Goal: Task Accomplishment & Management: Manage account settings

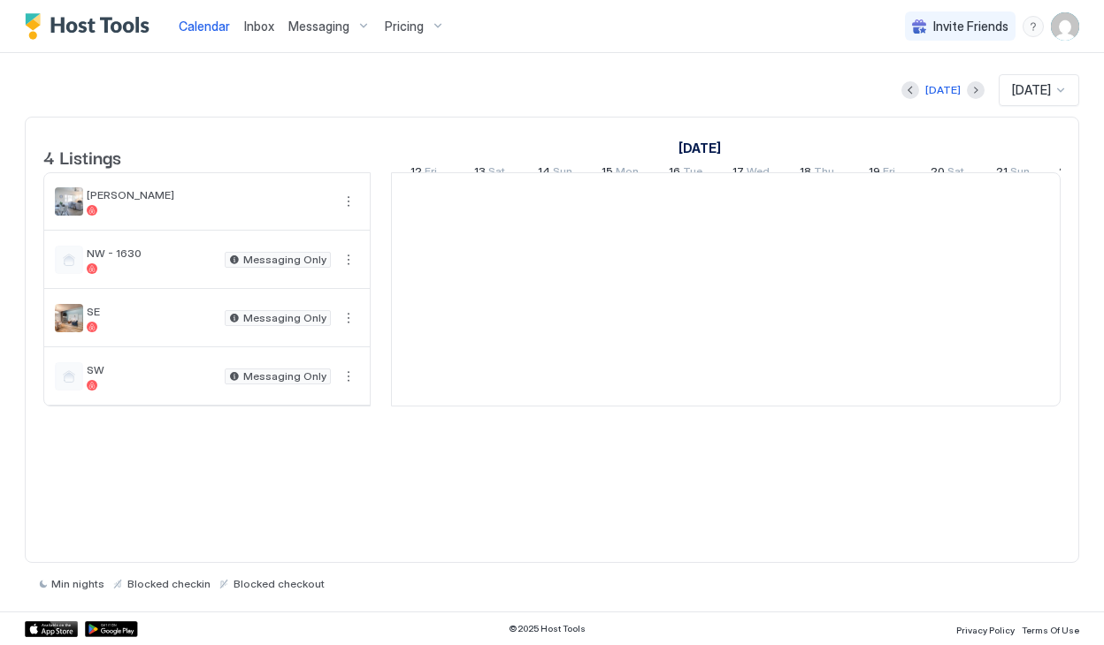
scroll to position [0, 982]
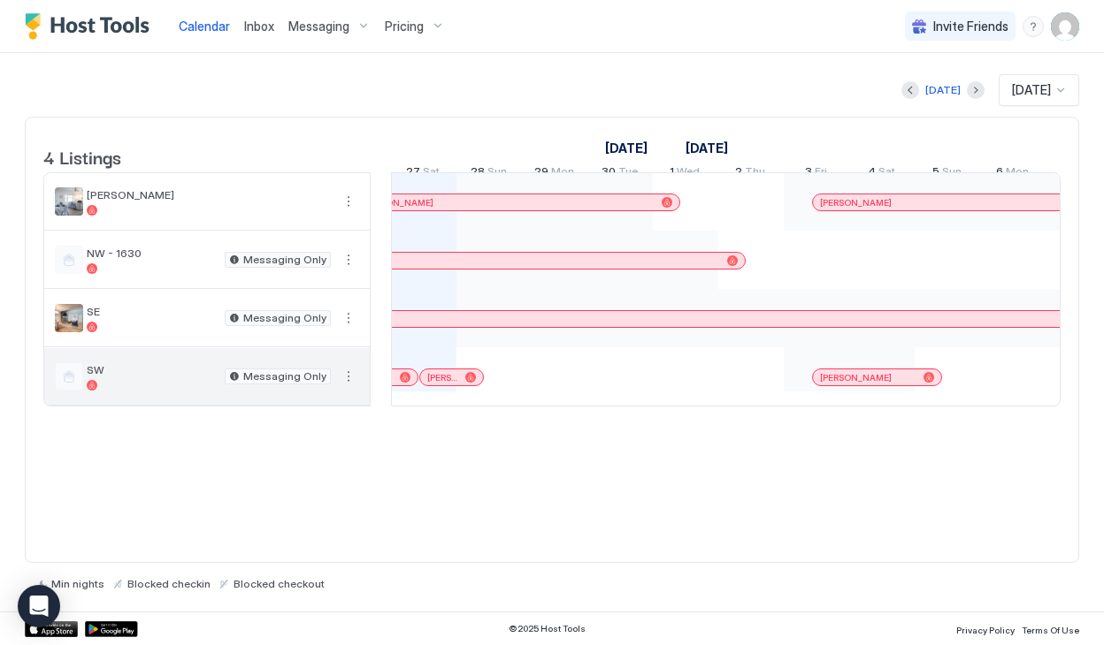
click at [187, 405] on div "SW Messaging Only" at bounding box center [206, 376] width 325 height 57
click at [346, 387] on button "More options" at bounding box center [348, 376] width 21 height 21
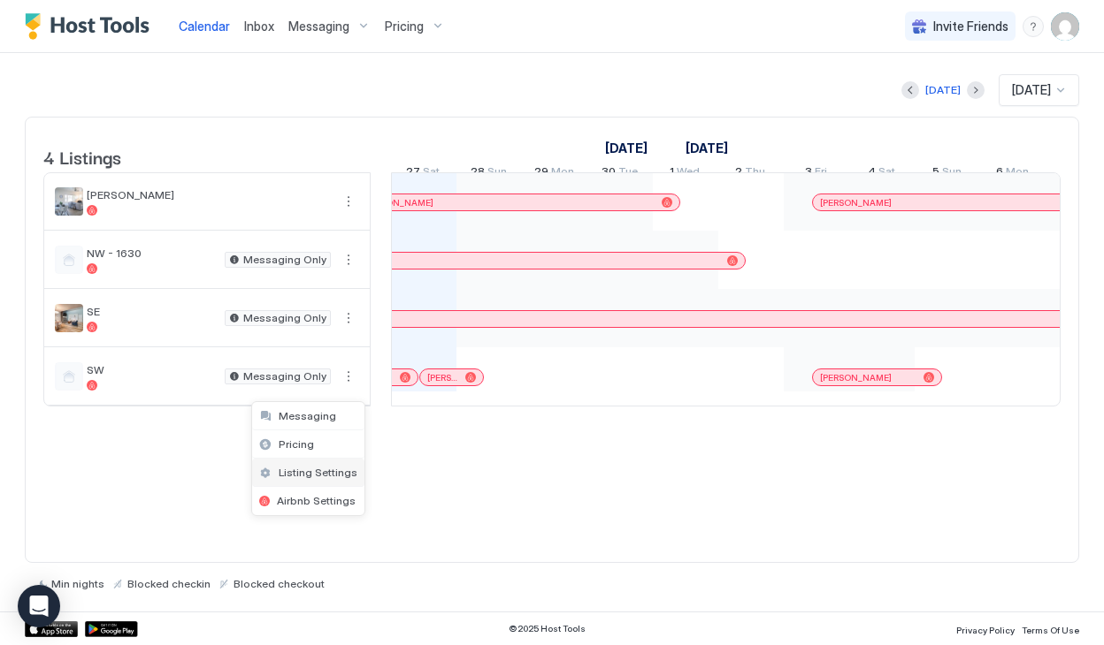
click at [319, 484] on div "Listing Settings" at bounding box center [308, 473] width 112 height 28
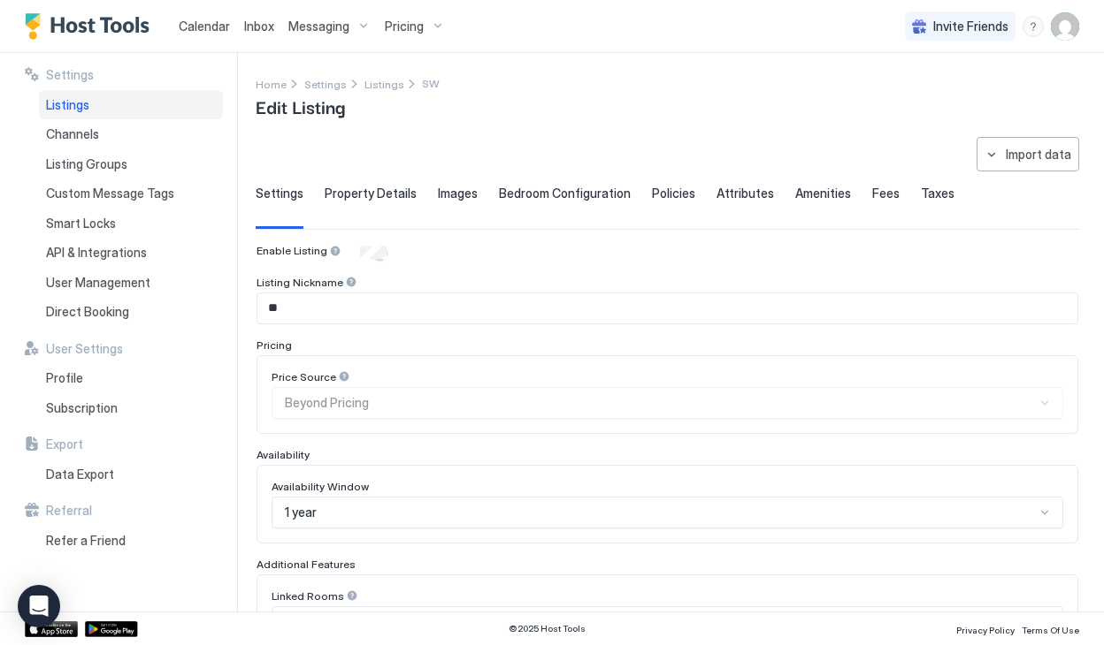
click at [378, 183] on div "**********" at bounding box center [667, 552] width 823 height 830
click at [368, 200] on span "Property Details" at bounding box center [371, 194] width 92 height 16
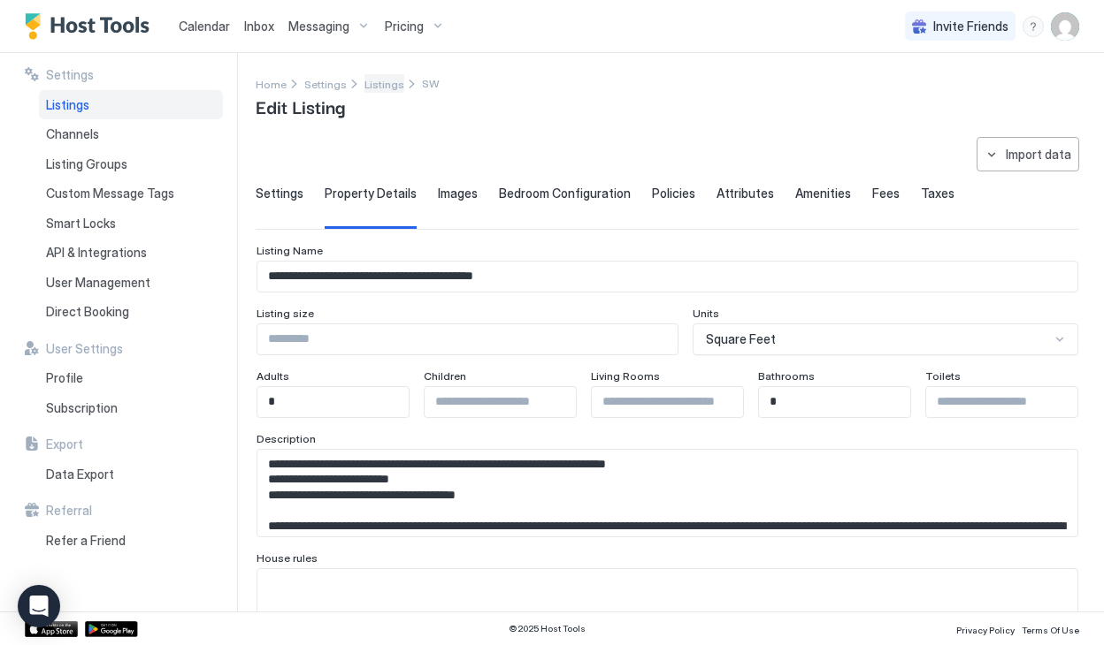
click at [367, 80] on span "Listings" at bounding box center [384, 84] width 40 height 13
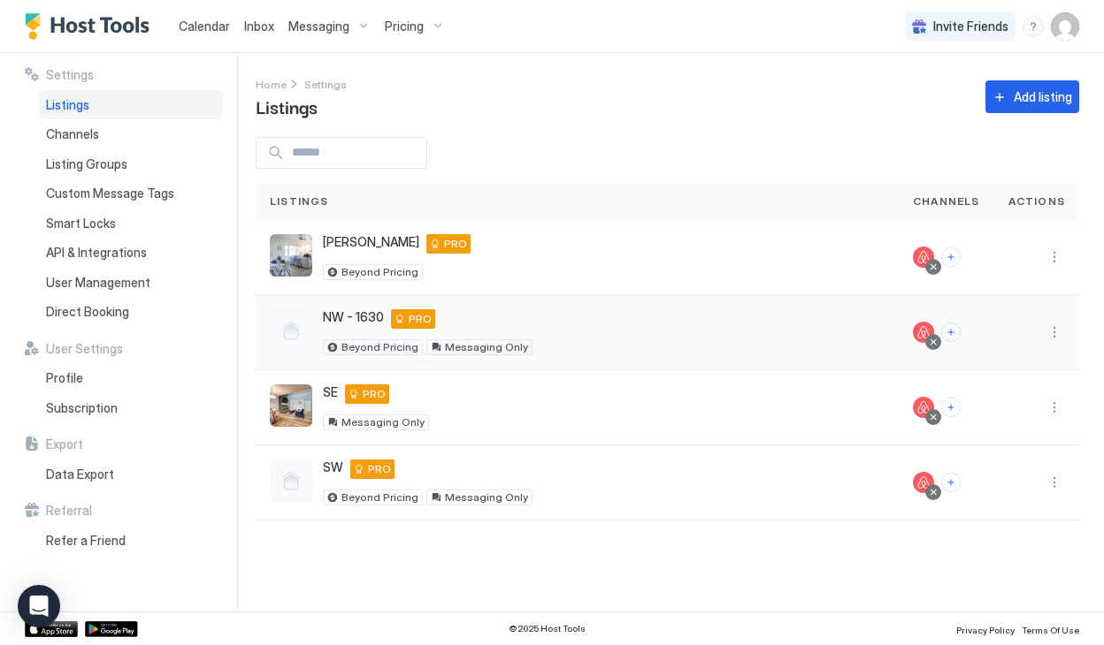
click at [577, 351] on div "NW - 1630 [STREET_ADDRESS][US_STATE] PRO Beyond Pricing Messaging Only" at bounding box center [577, 332] width 615 height 46
click at [1056, 335] on button "More options" at bounding box center [1053, 332] width 21 height 21
click at [1020, 416] on span "Listing Settings" at bounding box center [1013, 414] width 79 height 13
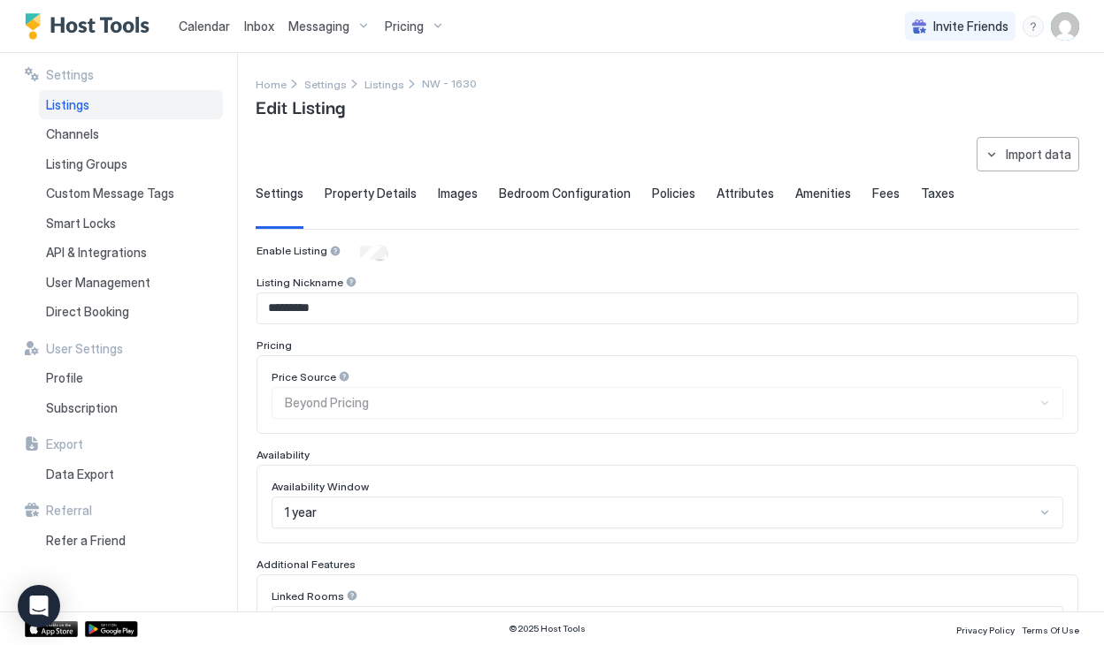
click at [380, 195] on span "Property Details" at bounding box center [371, 194] width 92 height 16
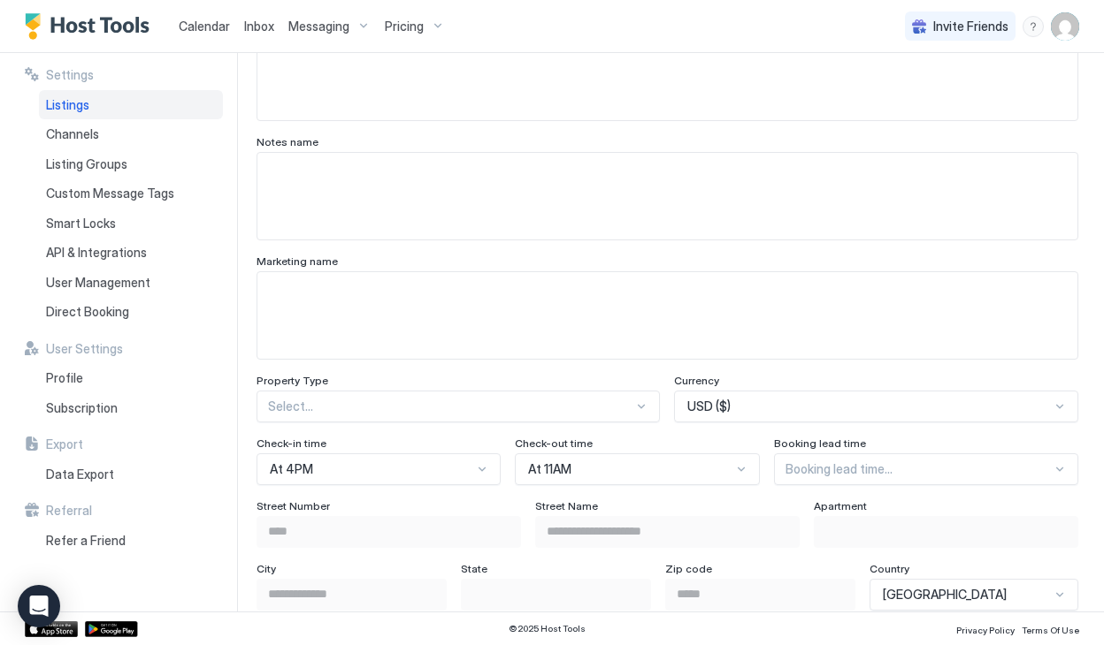
scroll to position [539, 0]
